Goal: Check status: Check status

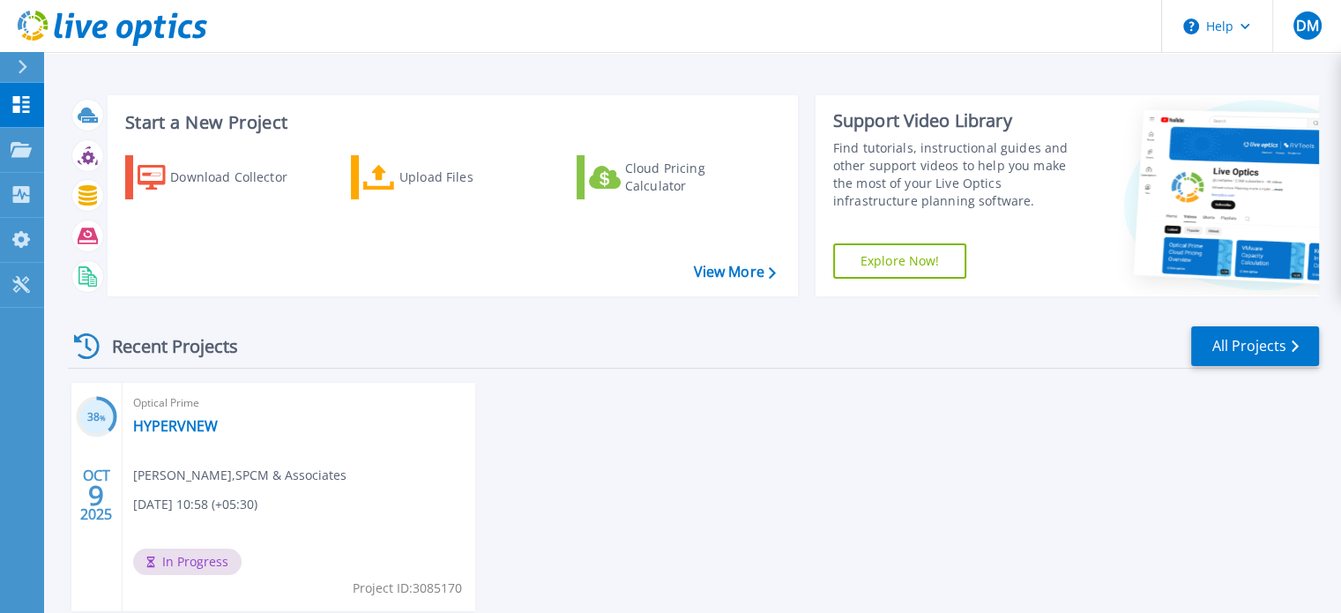
scroll to position [39, 0]
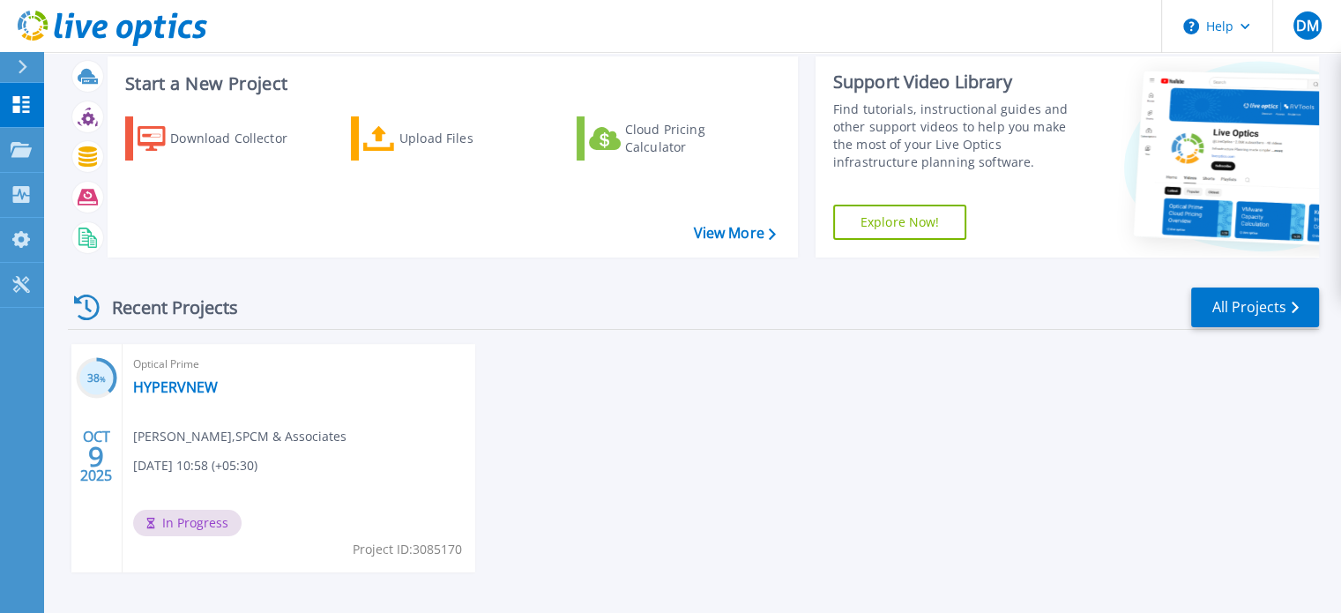
click at [272, 384] on div "Optical Prime HYPERVNEW [PERSON_NAME] , SPCM & Associates [DATE] 10:58 (+05:30)…" at bounding box center [299, 458] width 353 height 228
click at [220, 508] on div "Optical Prime HYPERVNEW Deepali Malewadi , SPCM & Associates 10/09/2025, 10:58 …" at bounding box center [299, 458] width 353 height 228
click at [86, 381] on h3 "38 %" at bounding box center [96, 379] width 41 height 20
click at [175, 378] on link "HYPERVNEW" at bounding box center [175, 387] width 85 height 18
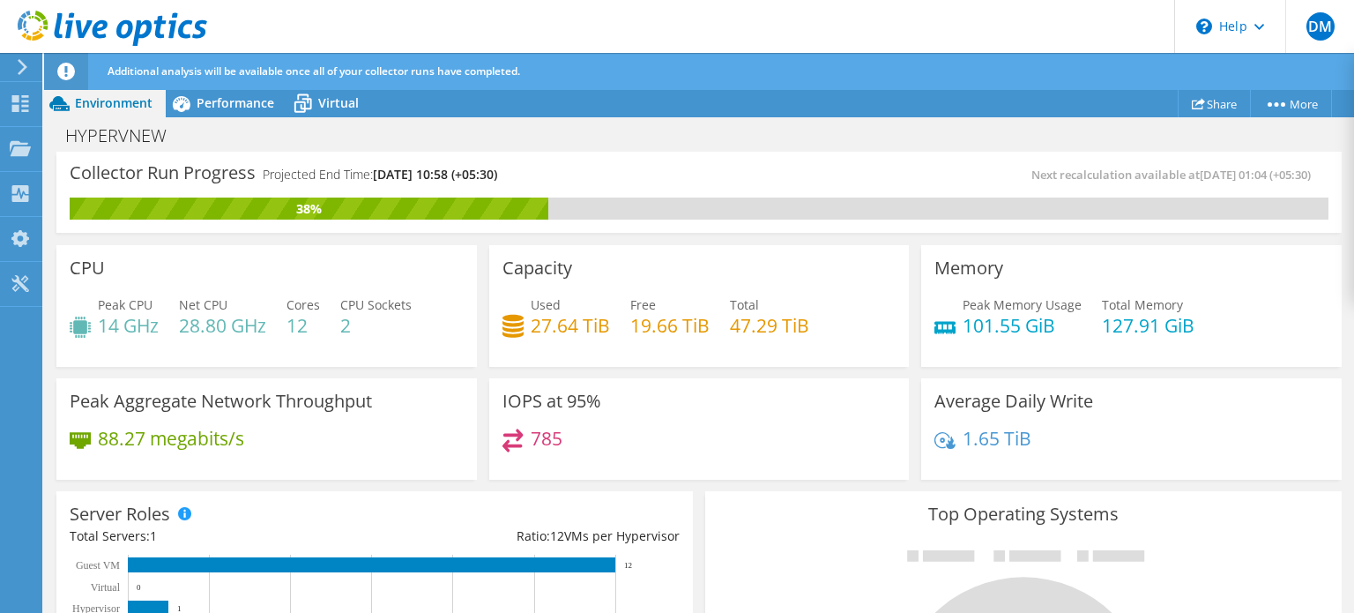
scroll to position [769, 0]
